Goal: Consume media (video, audio): Consume media (video, audio)

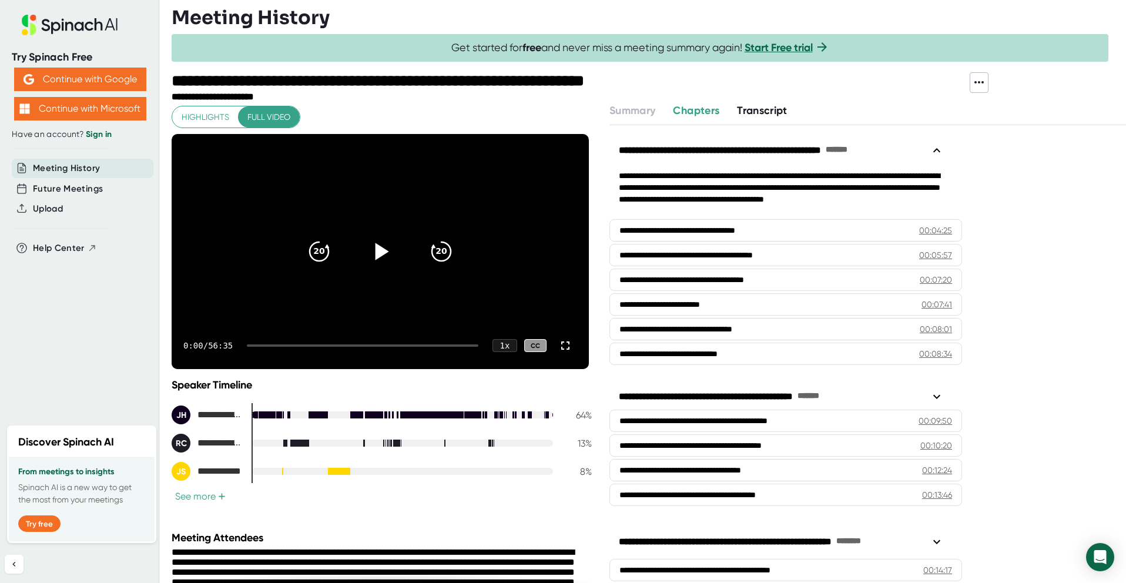
click at [373, 252] on icon at bounding box center [380, 251] width 29 height 29
click at [277, 344] on div at bounding box center [363, 345] width 232 height 2
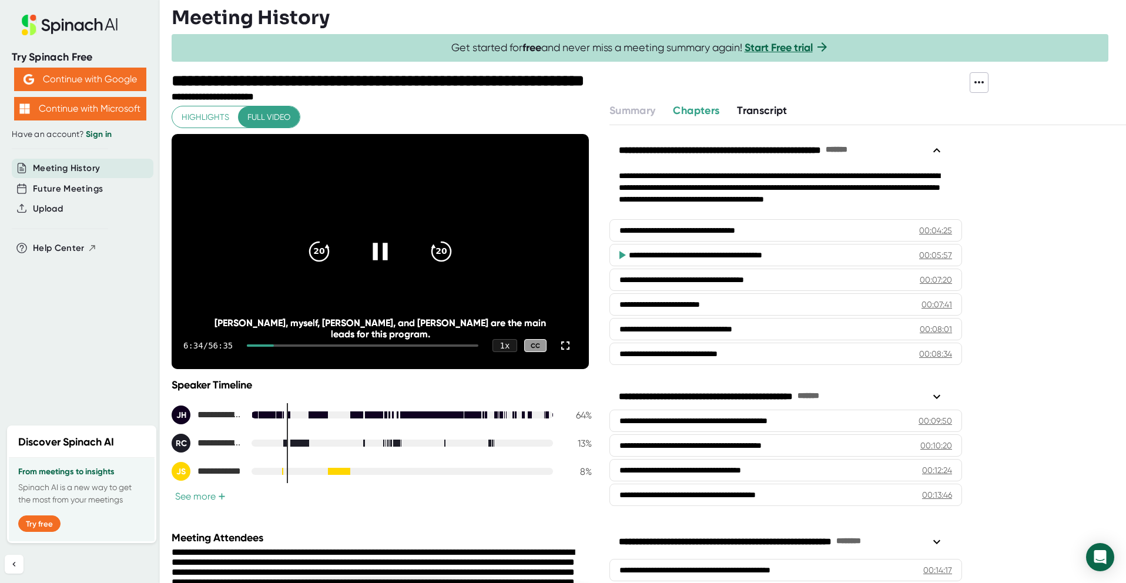
click at [382, 252] on icon at bounding box center [380, 251] width 15 height 17
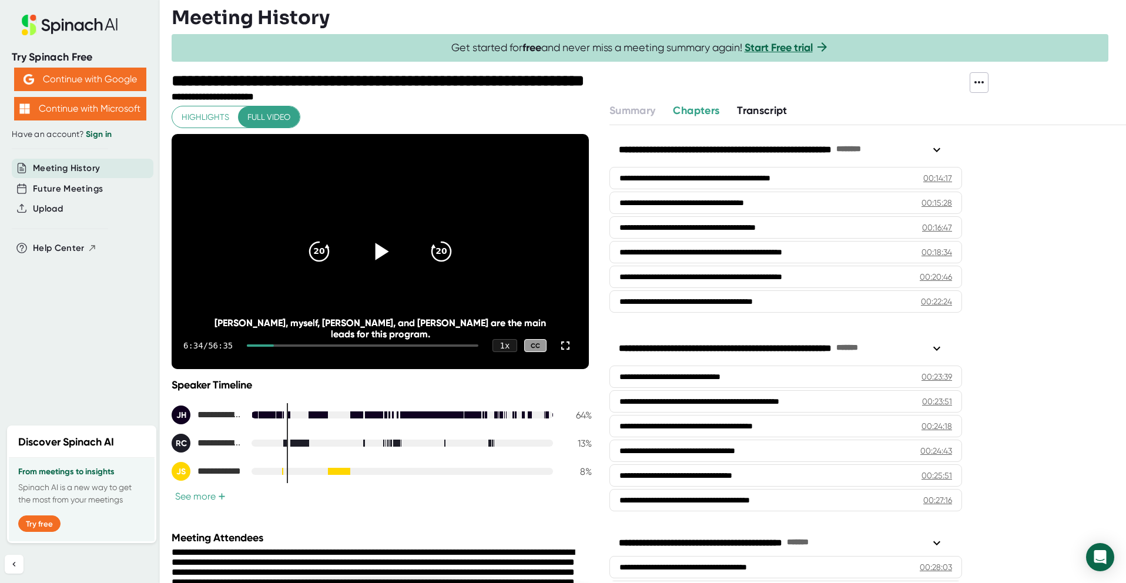
click at [371, 255] on icon at bounding box center [380, 251] width 29 height 29
click at [302, 343] on div "6:35 / 56:35 1 x CC" at bounding box center [380, 345] width 417 height 47
click at [334, 346] on div at bounding box center [363, 345] width 232 height 2
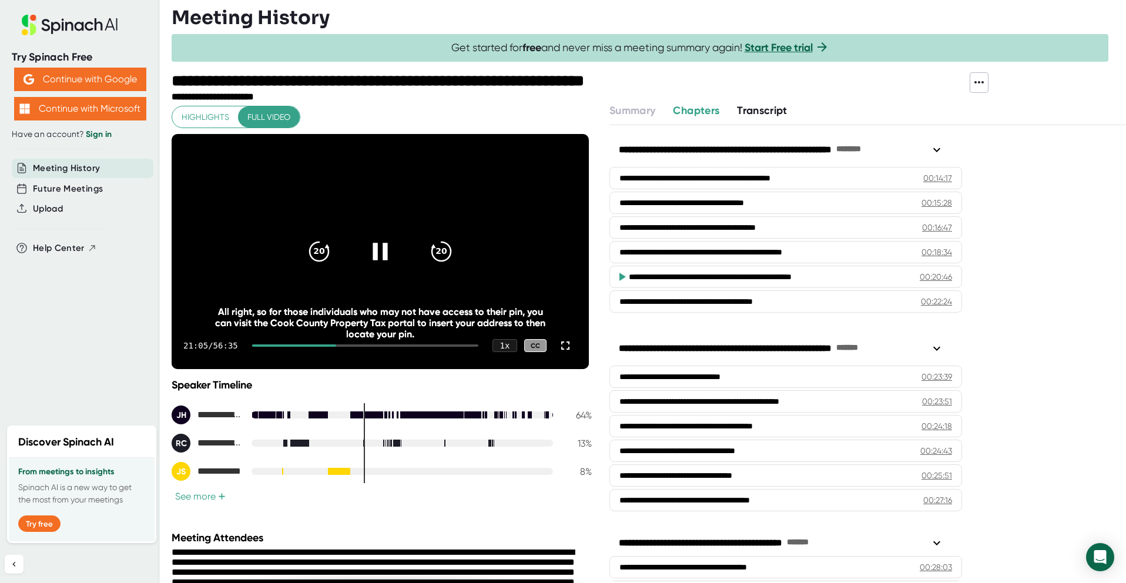
click at [371, 345] on div at bounding box center [365, 345] width 226 height 2
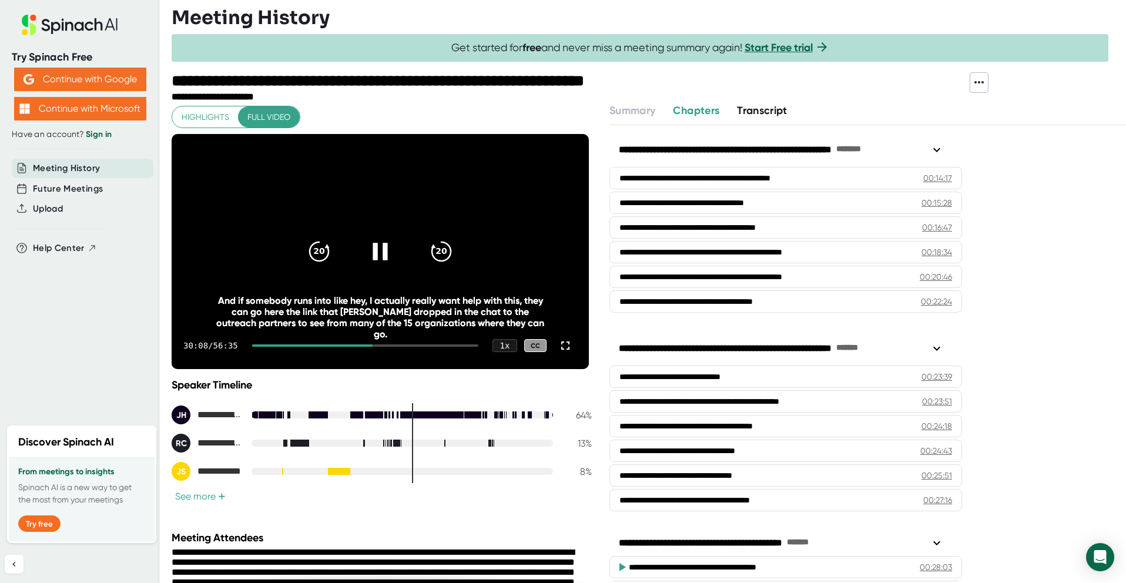
click at [408, 345] on div at bounding box center [365, 345] width 226 height 2
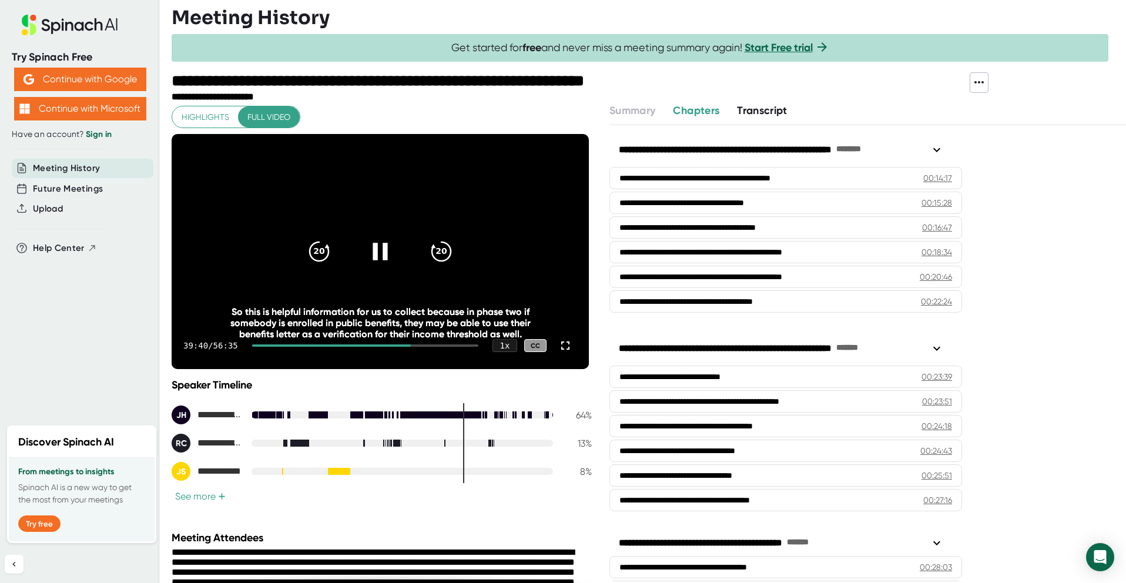
click at [387, 250] on icon at bounding box center [380, 251] width 29 height 29
